Goal: Task Accomplishment & Management: Use online tool/utility

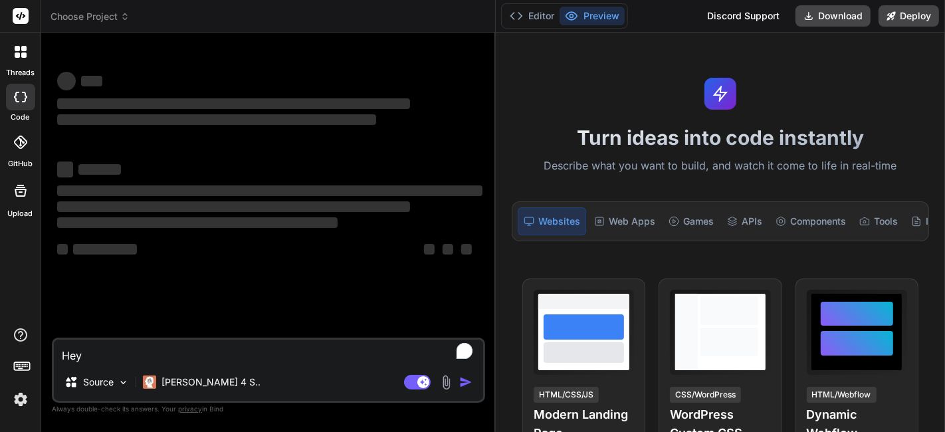
drag, startPoint x: 338, startPoint y: 84, endPoint x: 475, endPoint y: 104, distance: 138.3
click at [475, 104] on div "Bind AI Web Search Created with Pixso. Code Generator ‌ ‌ ‌ ‌ ‌ ‌ ‌ ‌ ‌ ‌ ‌ ‌ ‌…" at bounding box center [268, 232] width 455 height 399
click at [27, 395] on img at bounding box center [20, 399] width 23 height 23
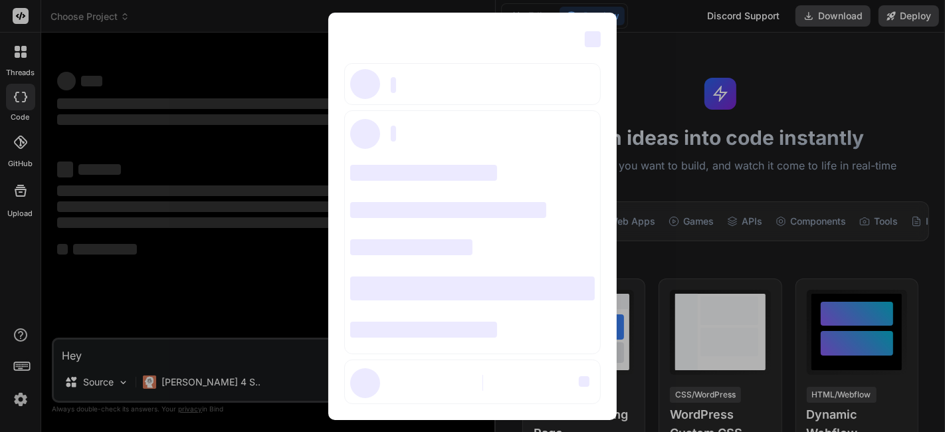
click at [261, 43] on div "‌ ‌ ‌ ‌ ‌ ‌ ‌ ‌ ‌ ‌ ‌ ‌ ‌ ‌ ‌" at bounding box center [472, 216] width 945 height 432
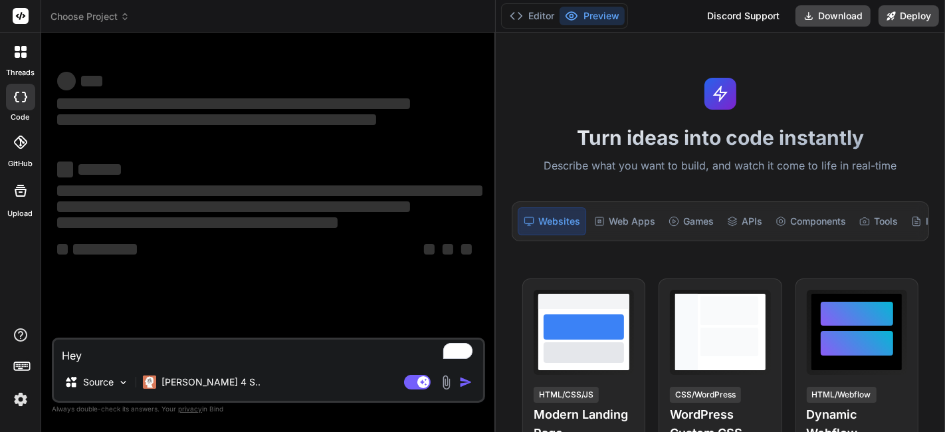
click at [27, 392] on img at bounding box center [20, 399] width 23 height 23
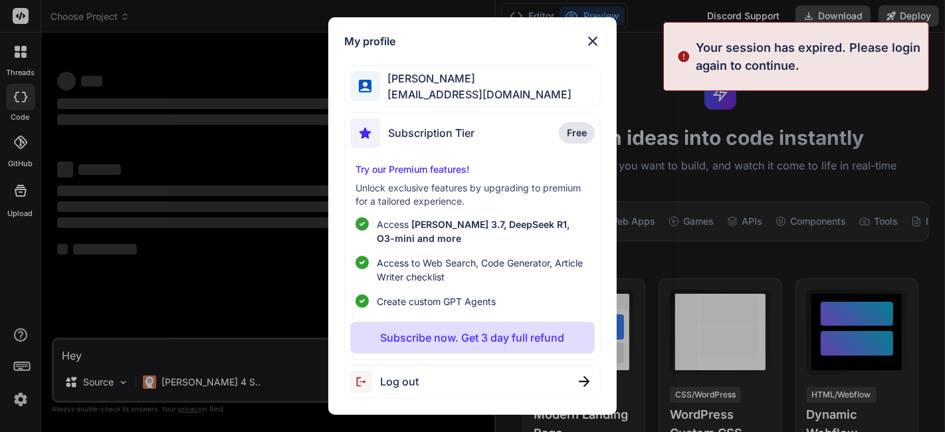
type textarea "x"
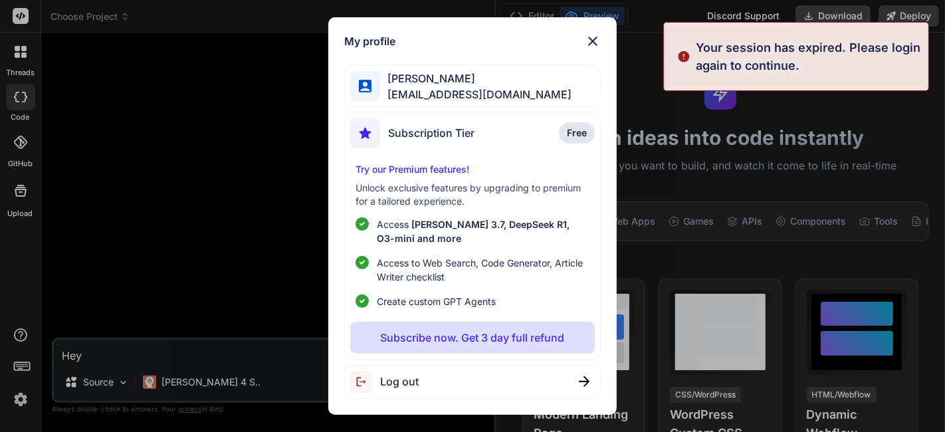
click at [249, 122] on div "My profile Mr Miyagi trybindai@gmail.com Subscription Tier Free Try our Premium…" at bounding box center [472, 216] width 945 height 432
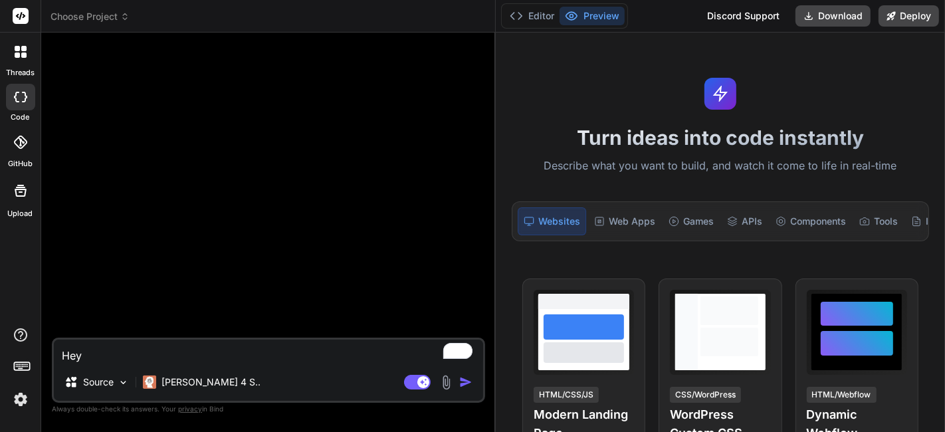
click at [93, 19] on span "Choose Project" at bounding box center [90, 16] width 79 height 13
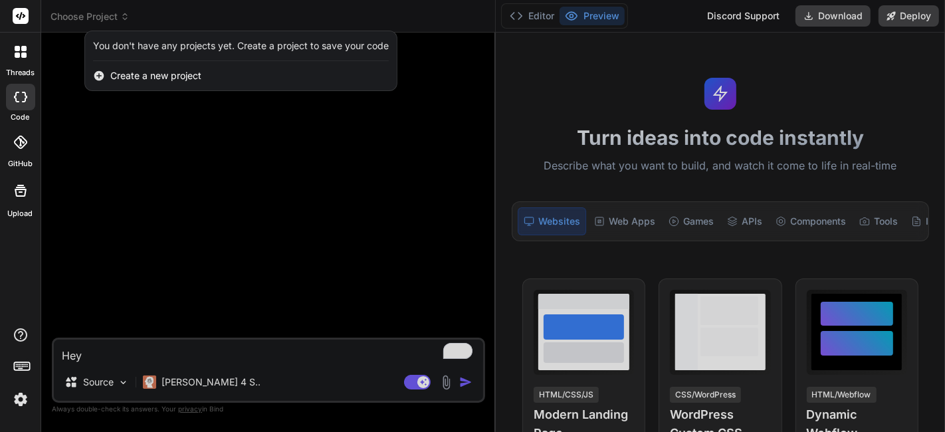
click at [0, 69] on div "threads" at bounding box center [20, 56] width 41 height 46
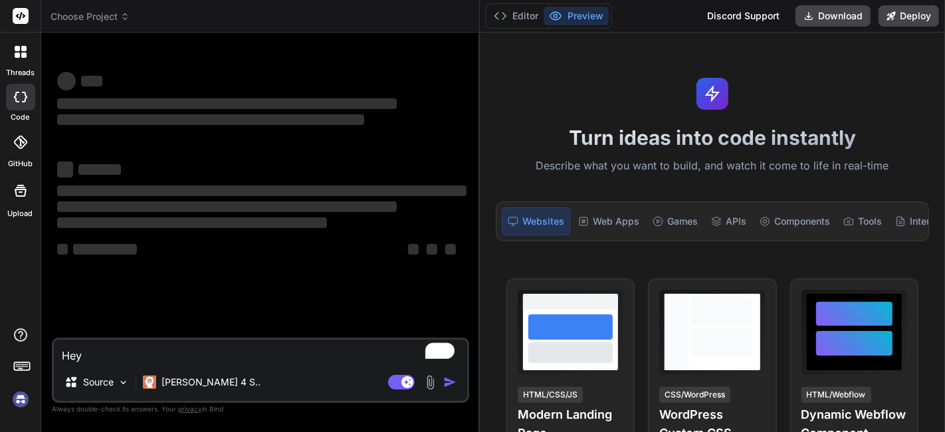
drag, startPoint x: 338, startPoint y: 96, endPoint x: 459, endPoint y: 120, distance: 123.3
click at [459, 120] on div "Bind AI Web Search Created with Pixso. Code Generator ‌ ‌ ‌ ‌ ‌ ‌ ‌ ‌ ‌ ‌ ‌ ‌ ‌…" at bounding box center [260, 232] width 439 height 399
click at [24, 404] on img at bounding box center [20, 399] width 23 height 23
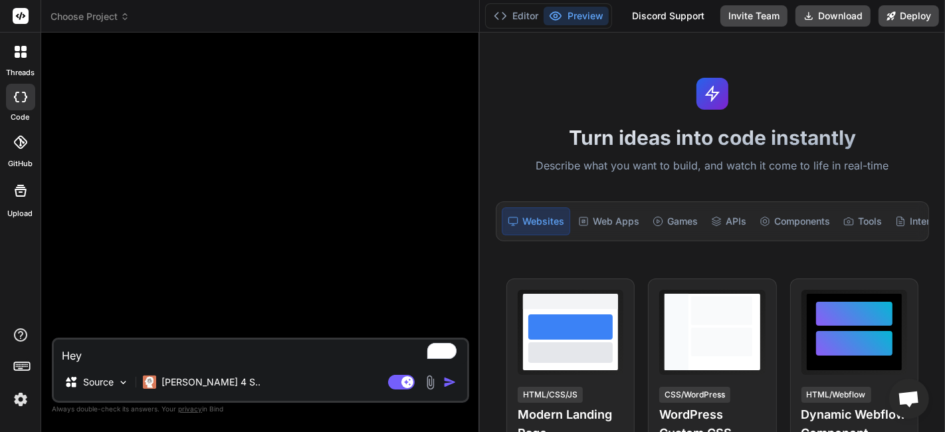
click at [100, 8] on header "Choose Project Created with Pixso." at bounding box center [260, 16] width 439 height 33
click at [99, 17] on span "Choose Project" at bounding box center [90, 16] width 79 height 13
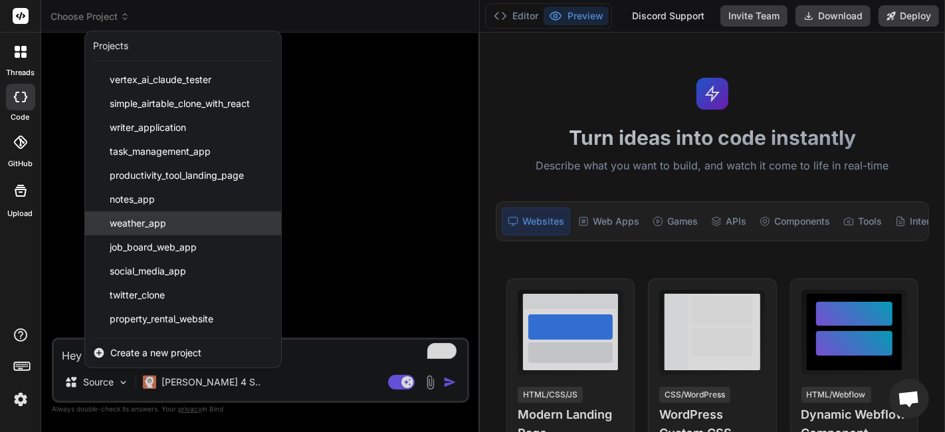
scroll to position [1097, 0]
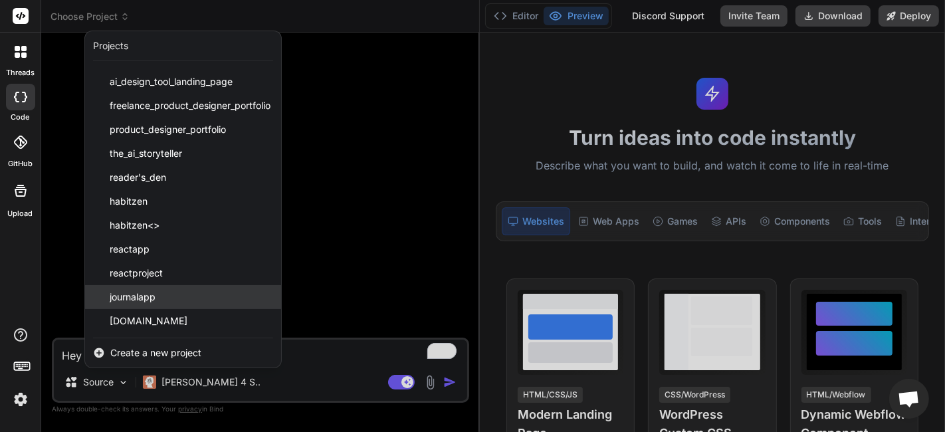
click at [189, 295] on div "journalapp" at bounding box center [183, 297] width 196 height 24
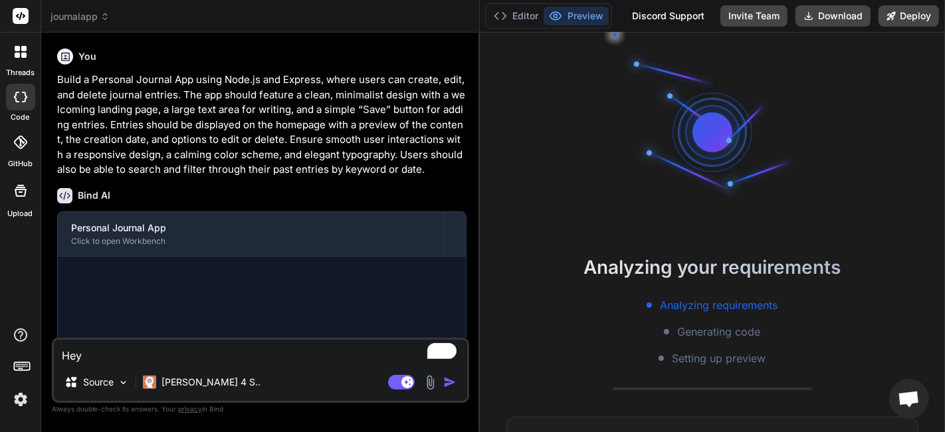
scroll to position [88, 0]
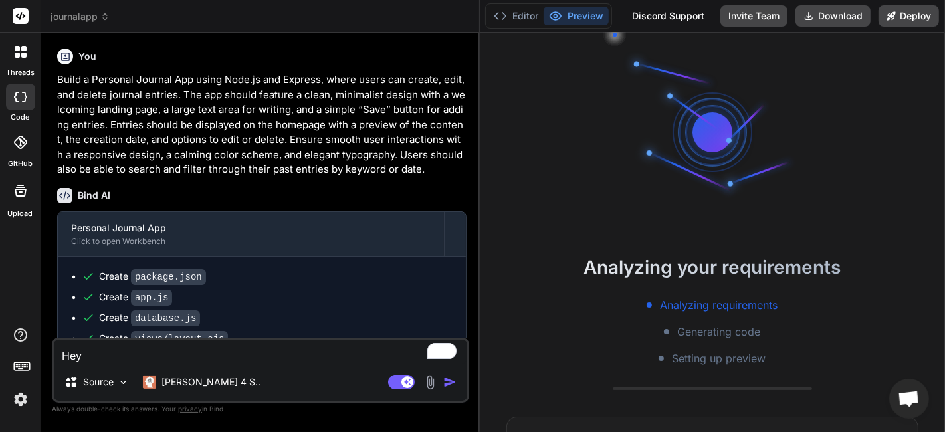
click at [255, 118] on p "Build a Personal Journal App using Node.js and Express, where users can create,…" at bounding box center [261, 124] width 409 height 105
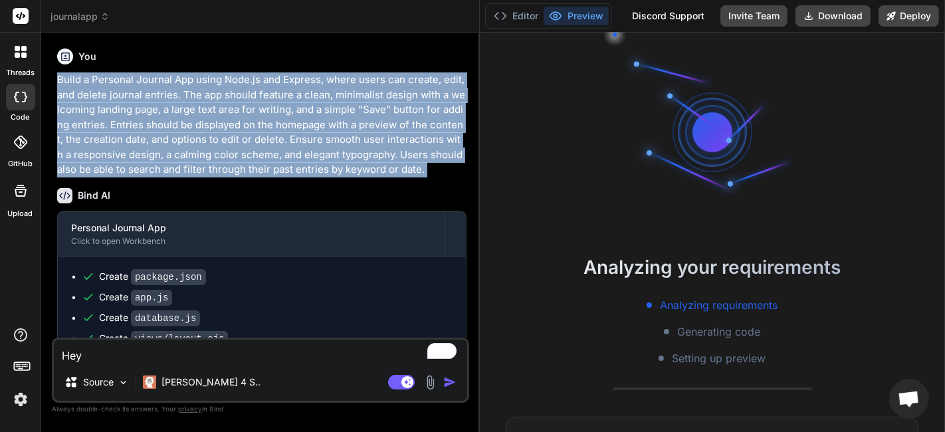
click at [255, 118] on p "Build a Personal Journal App using Node.js and Express, where users can create,…" at bounding box center [261, 124] width 409 height 105
copy div "Build a Personal Journal App using Node.js and Express, where users can create,…"
click at [255, 118] on p "Build a Personal Journal App using Node.js and Express, where users can create,…" at bounding box center [261, 124] width 409 height 105
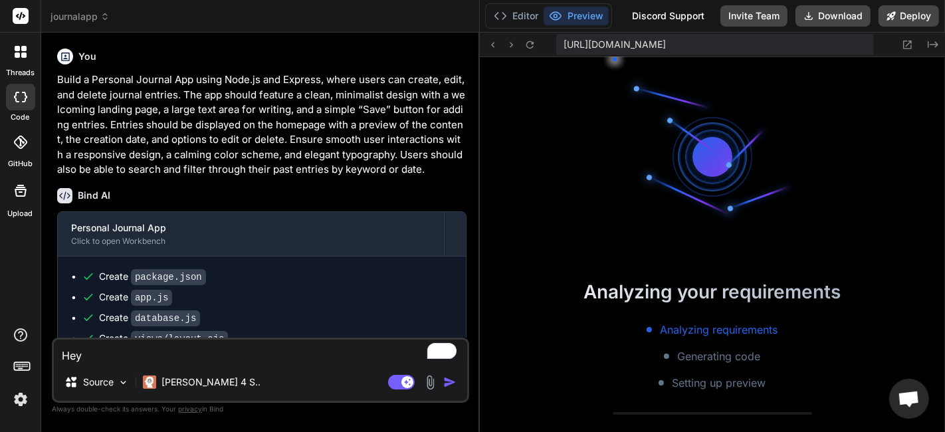
type textarea "x"
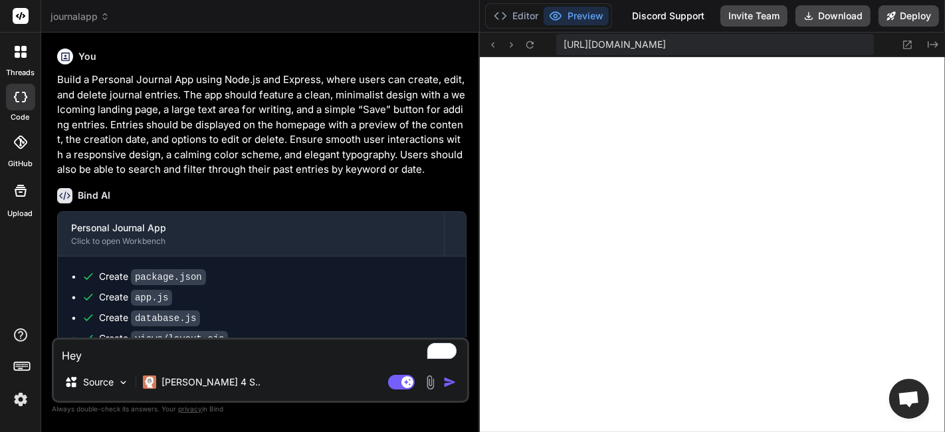
scroll to position [434, 0]
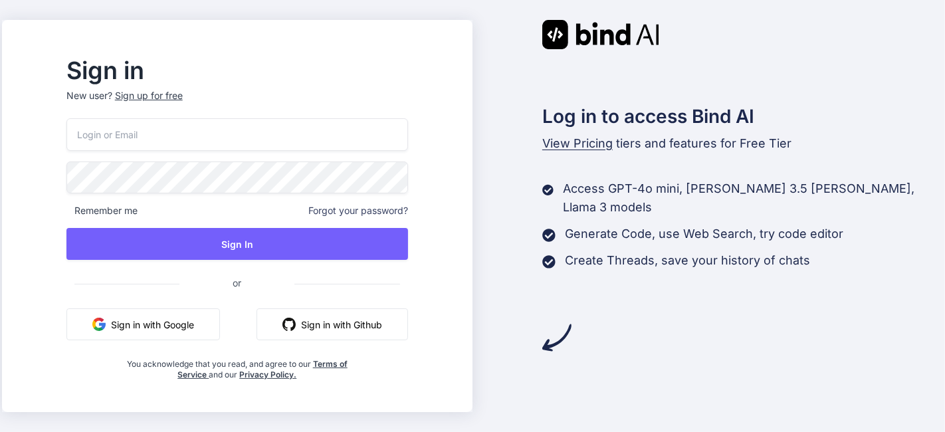
click at [154, 135] on input "email" at bounding box center [237, 134] width 342 height 33
paste input "[EMAIL_ADDRESS][DOMAIN_NAME]"
type input "[EMAIL_ADDRESS][DOMAIN_NAME]"
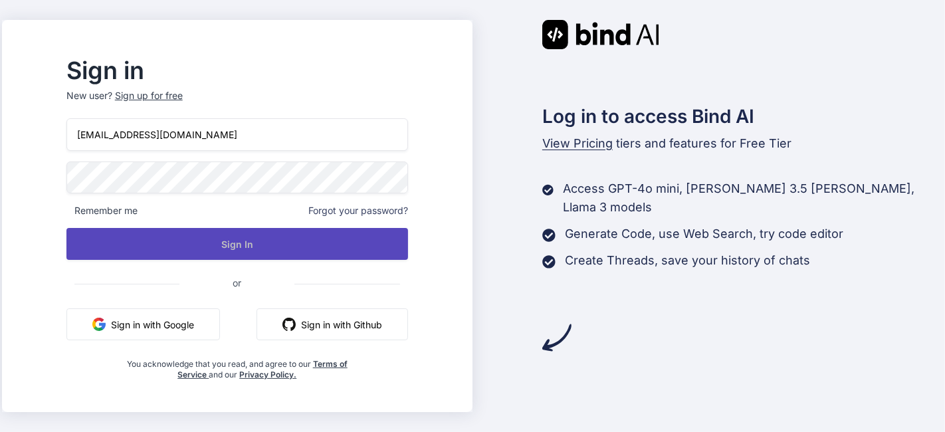
click at [232, 248] on button "Sign In" at bounding box center [237, 244] width 342 height 32
